Goal: Information Seeking & Learning: Learn about a topic

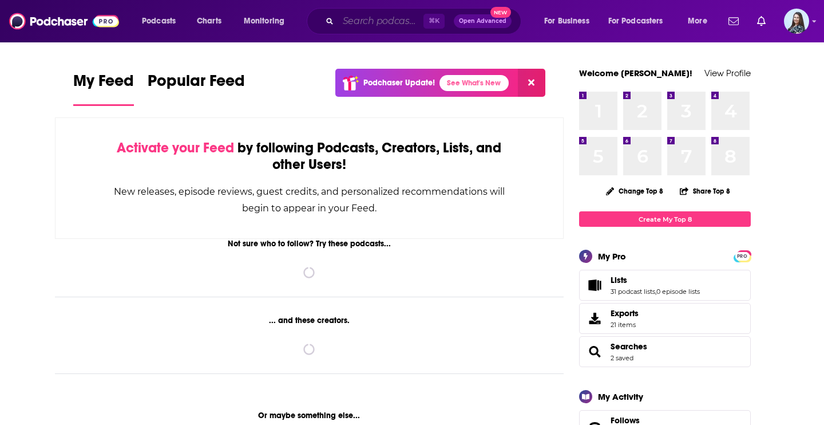
click at [369, 29] on input "Search podcasts, credits, & more..." at bounding box center [380, 21] width 85 height 18
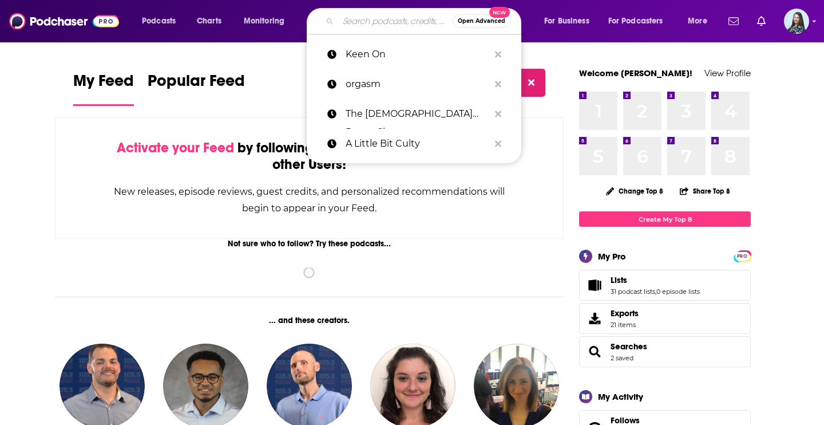
paste input "Six Pixels of Separation"
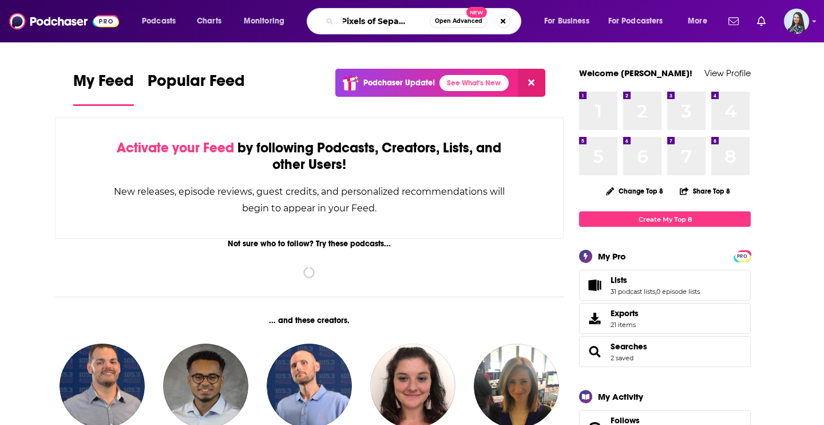
type input "Six Pixels of Separation"
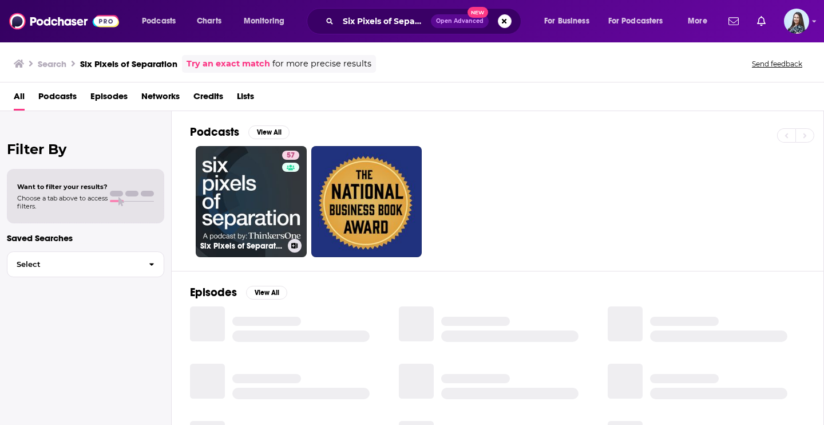
click at [279, 192] on link "57 Six Pixels of Separation Podcast" at bounding box center [251, 201] width 111 height 111
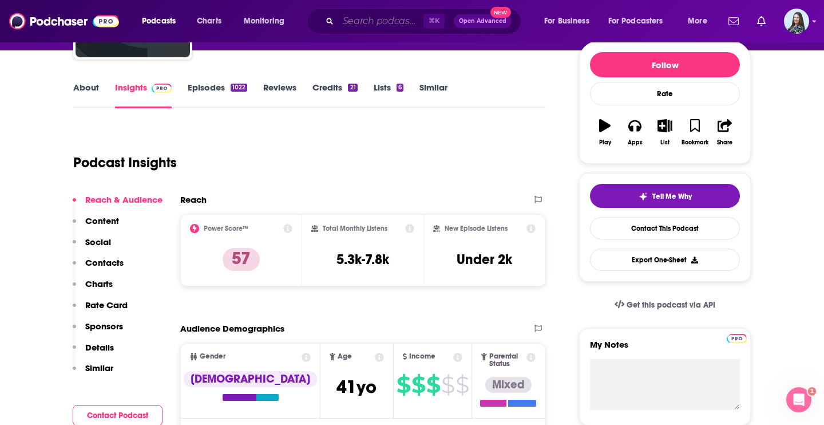
click at [396, 17] on input "Search podcasts, credits, & more..." at bounding box center [380, 21] width 85 height 18
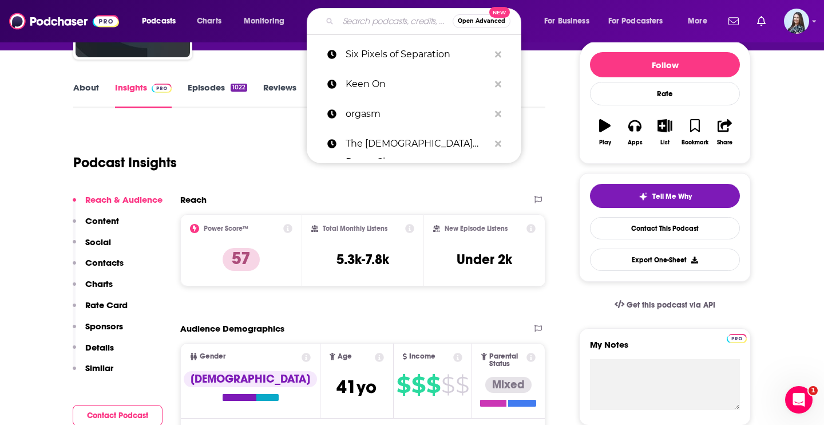
paste input "Clear+Vivid with [PERSON_NAME]"
type input "Clear+Vivid with [PERSON_NAME]"
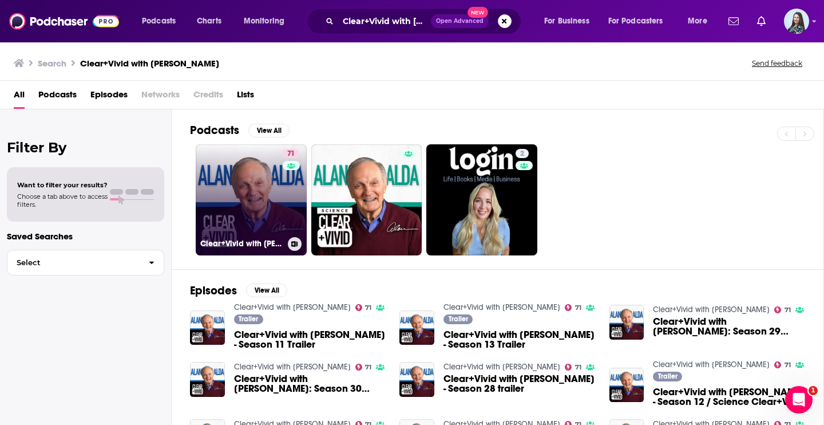
click at [251, 172] on link "71 Clear+Vivid with [PERSON_NAME]" at bounding box center [251, 199] width 111 height 111
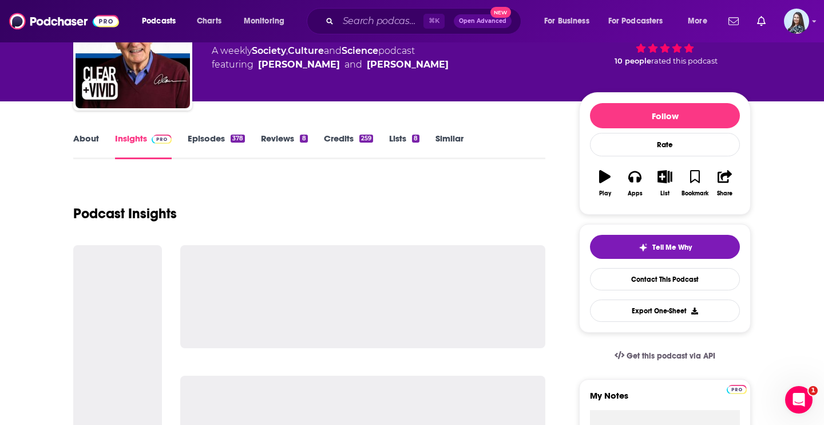
scroll to position [86, 0]
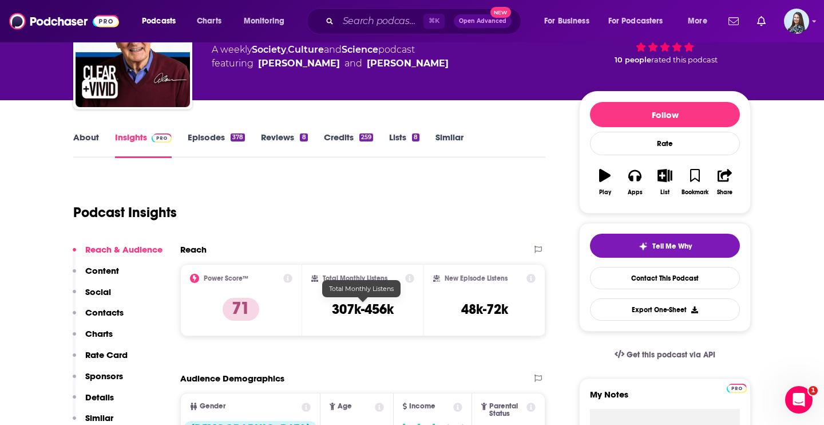
click at [358, 303] on h3 "307k-456k" at bounding box center [363, 309] width 62 height 17
copy div "307k-456k"
click at [96, 133] on link "About" at bounding box center [86, 145] width 26 height 26
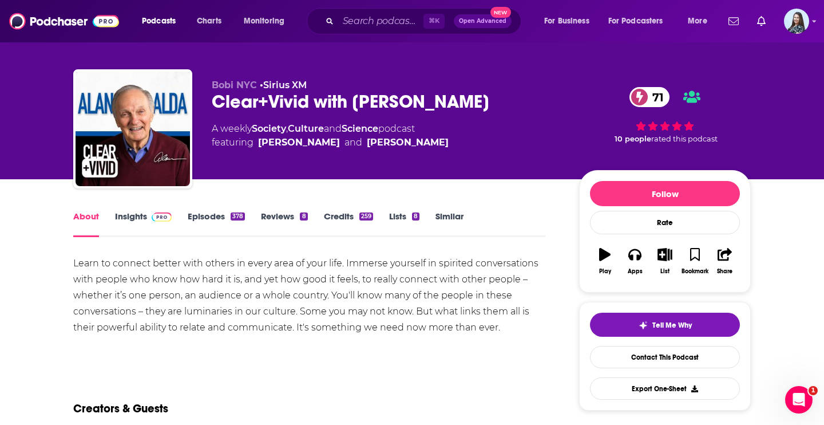
scroll to position [18, 0]
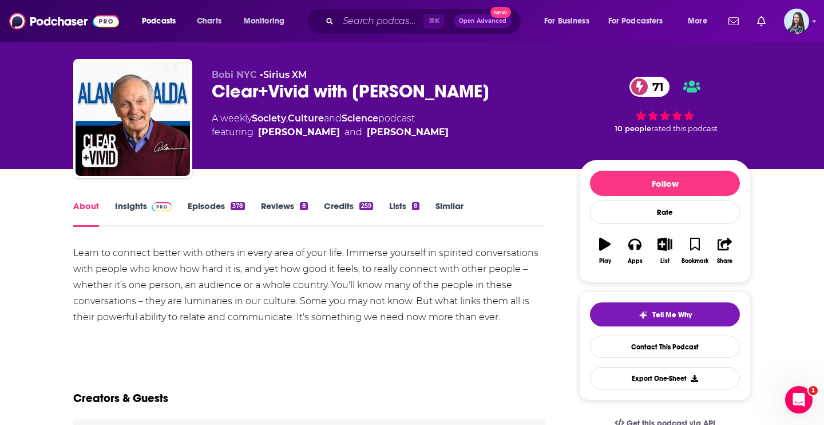
click at [244, 280] on div "Learn to connect better with others in every area of your life. Immerse yoursel…" at bounding box center [309, 285] width 472 height 80
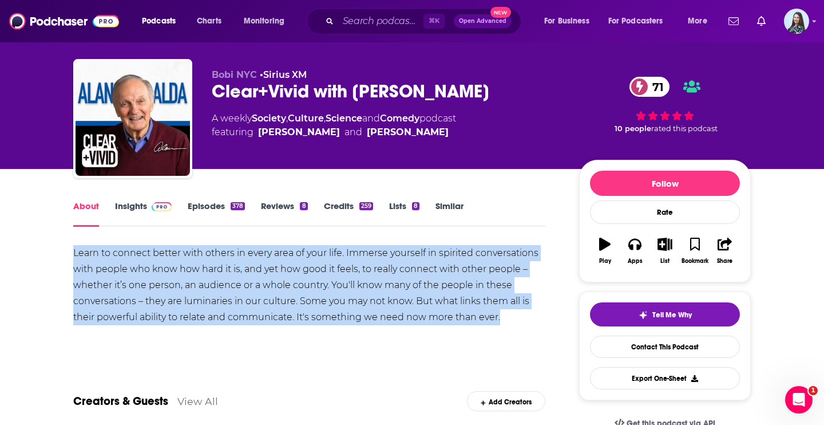
click at [244, 280] on div "Learn to connect better with others in every area of your life. Immerse yoursel…" at bounding box center [309, 285] width 472 height 80
copy div "Learn to connect better with others in every area of your life. Immerse yoursel…"
click at [131, 205] on link "Insights" at bounding box center [143, 213] width 57 height 26
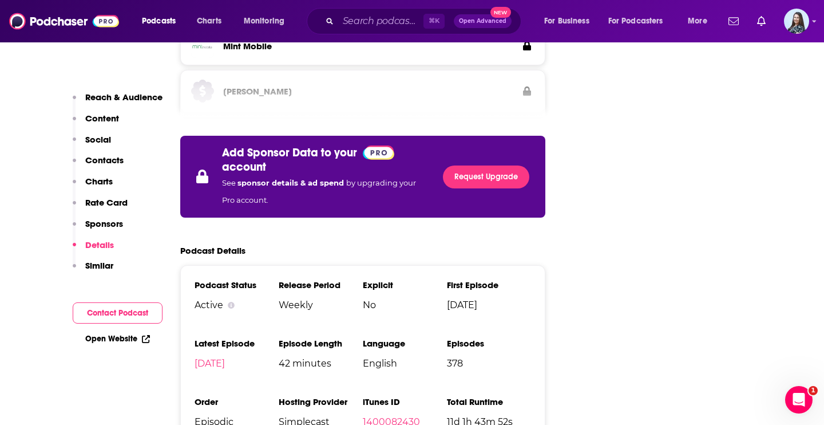
scroll to position [1971, 0]
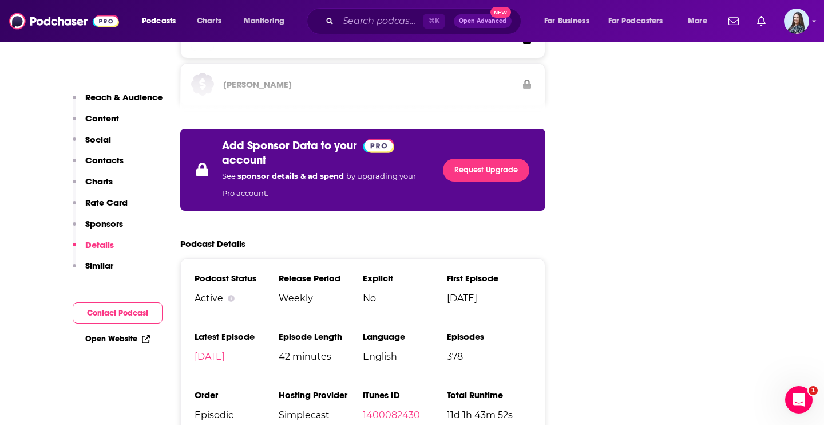
click at [408, 409] on link "1400082430" at bounding box center [391, 414] width 57 height 11
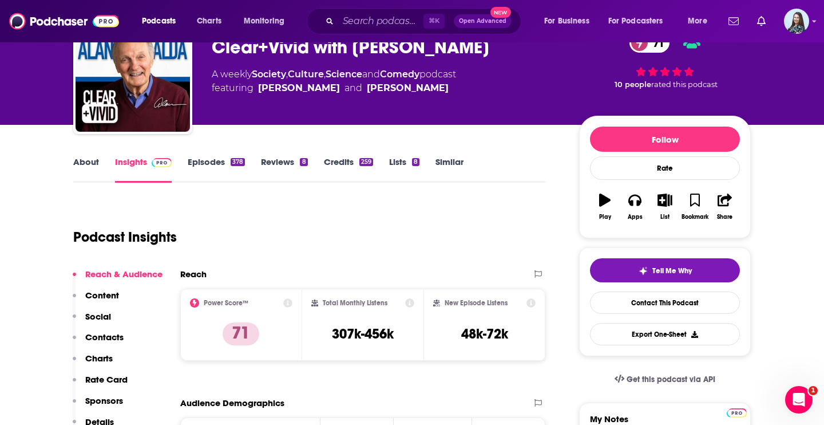
scroll to position [0, 0]
